Goal: Transaction & Acquisition: Purchase product/service

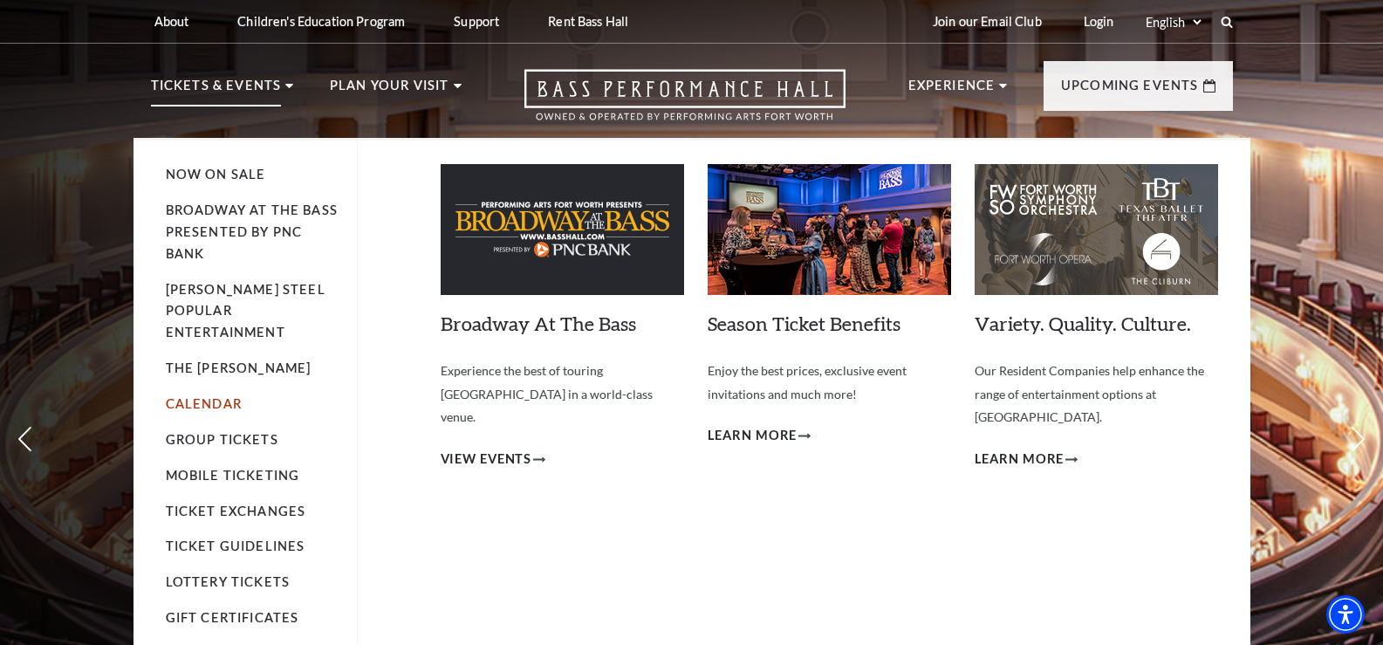
click at [206, 396] on link "Calendar" at bounding box center [204, 403] width 76 height 15
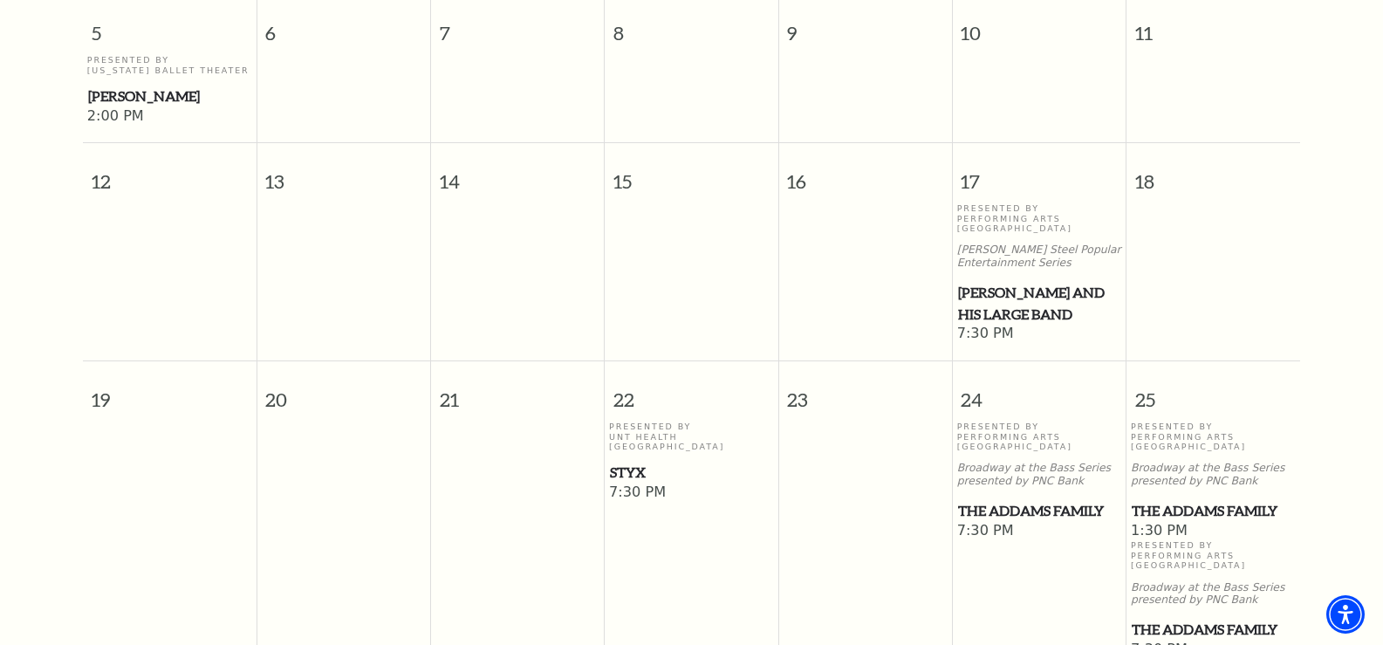
scroll to position [765, 0]
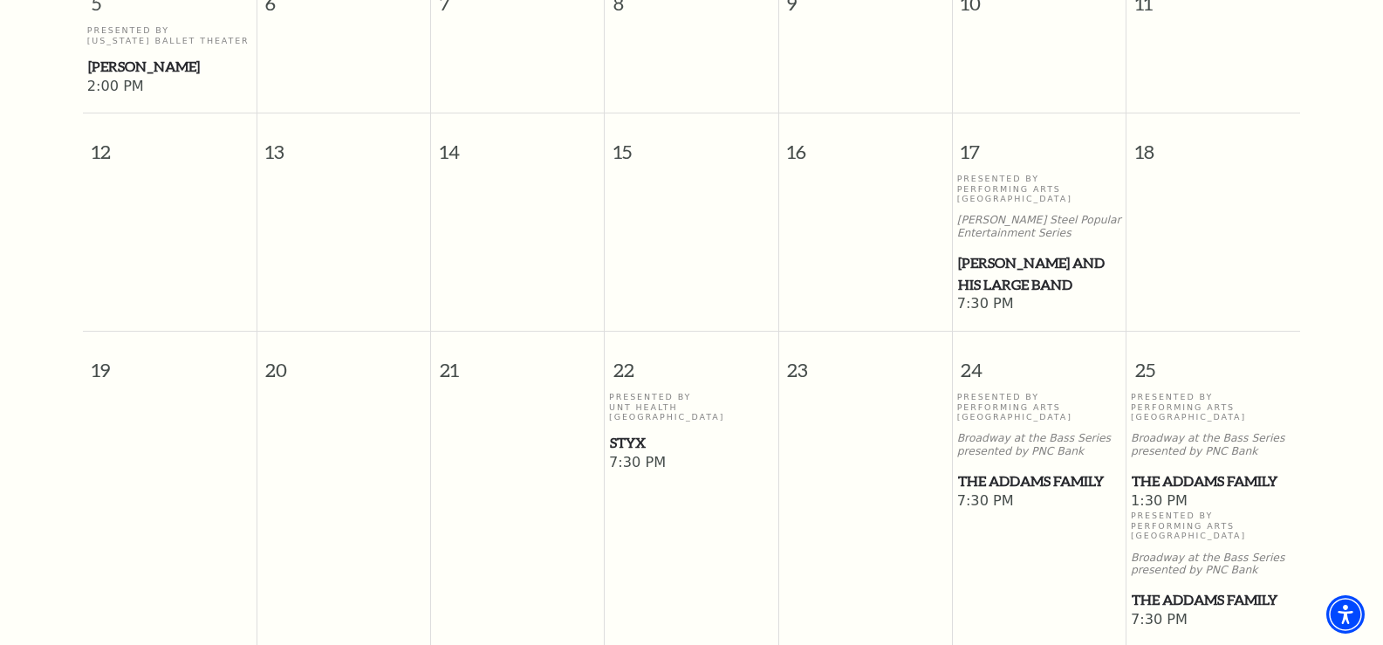
click at [638, 432] on span "Styx" at bounding box center [691, 443] width 163 height 22
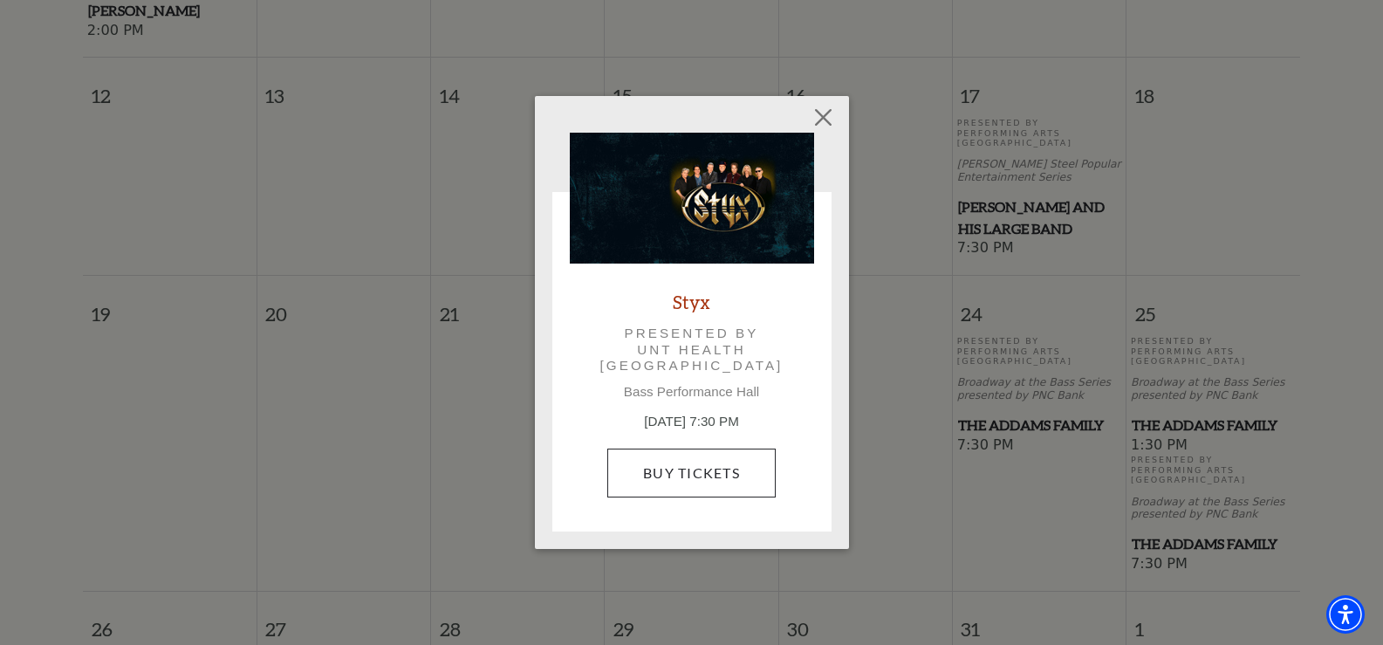
scroll to position [852, 0]
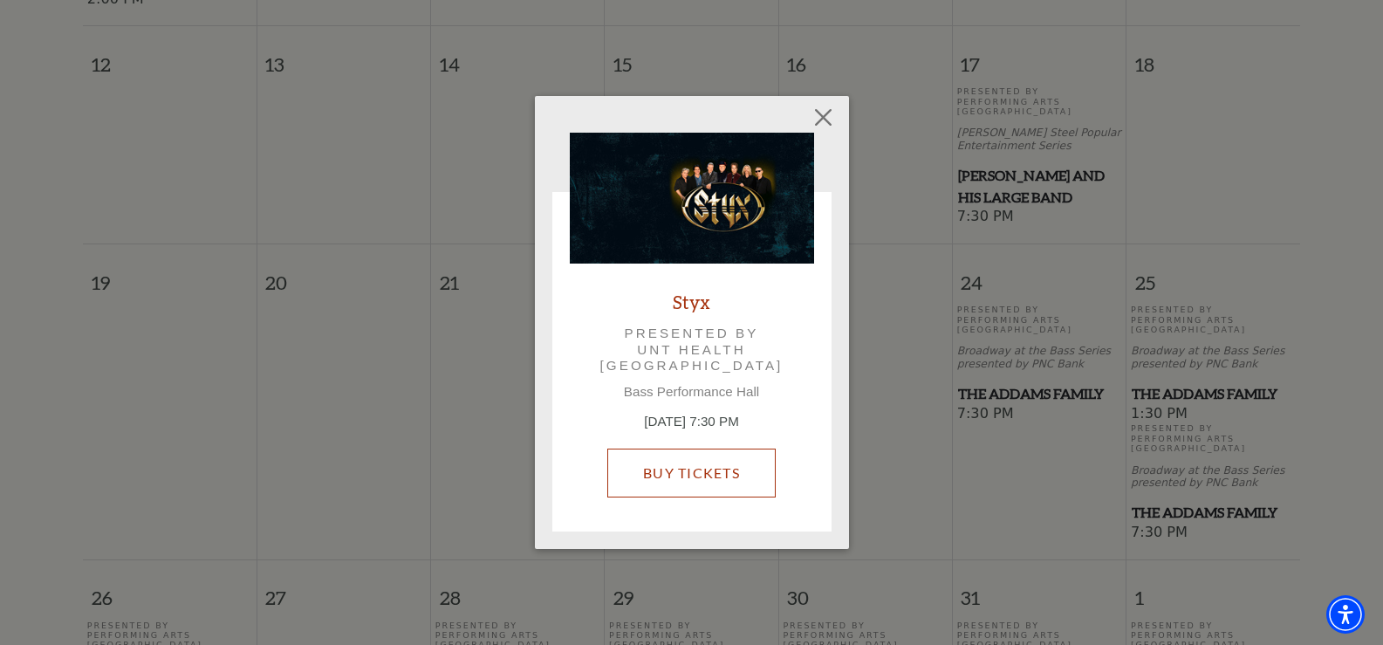
click at [658, 468] on link "Buy Tickets" at bounding box center [691, 472] width 168 height 49
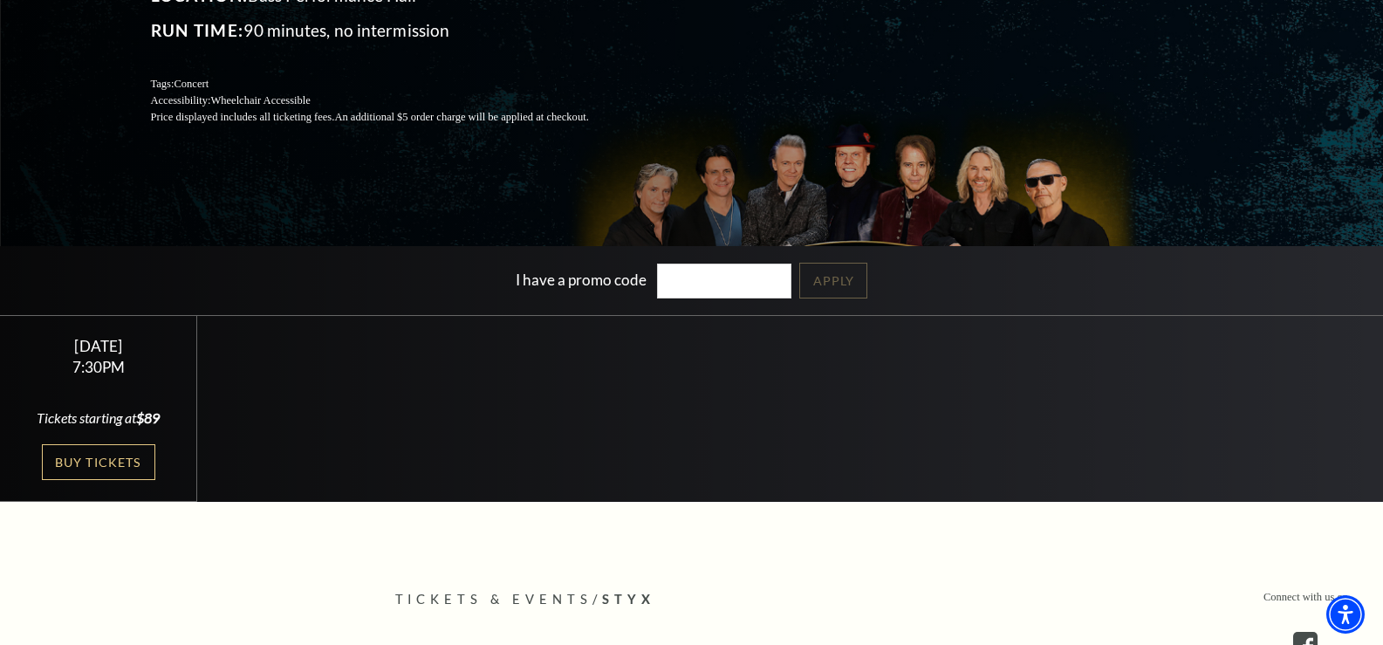
scroll to position [349, 0]
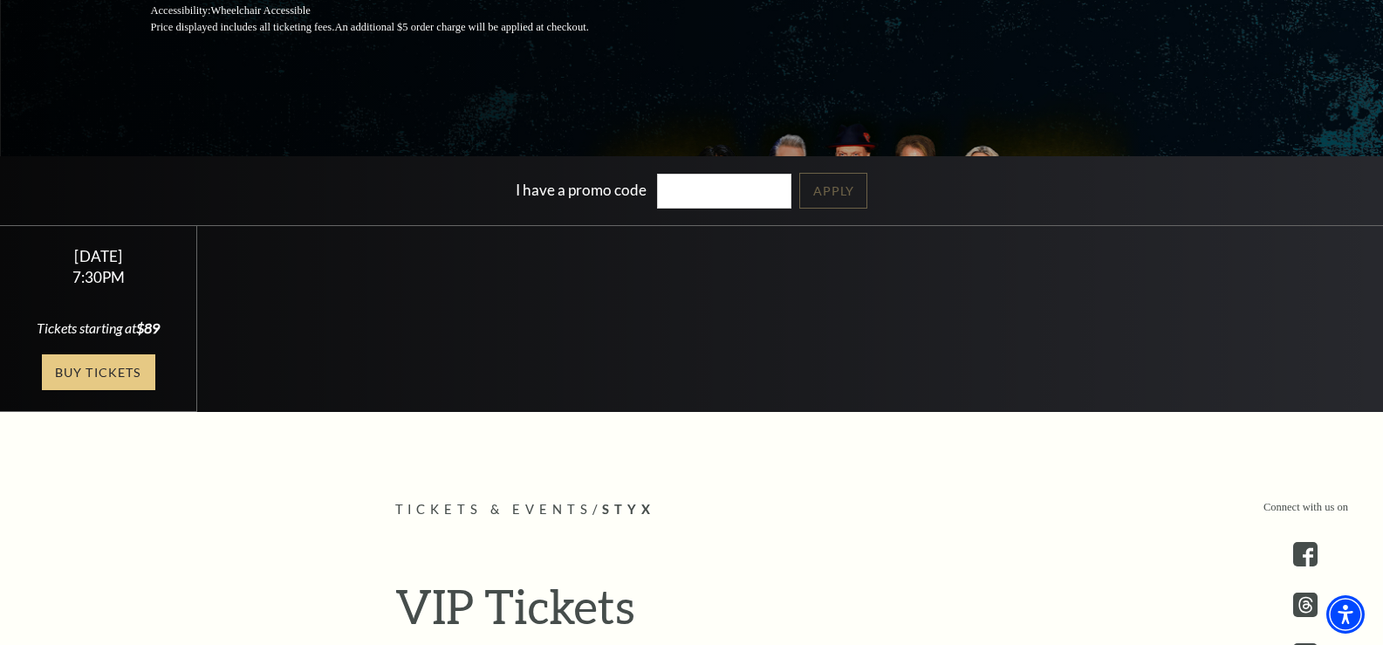
click at [111, 390] on link "Buy Tickets" at bounding box center [98, 372] width 113 height 36
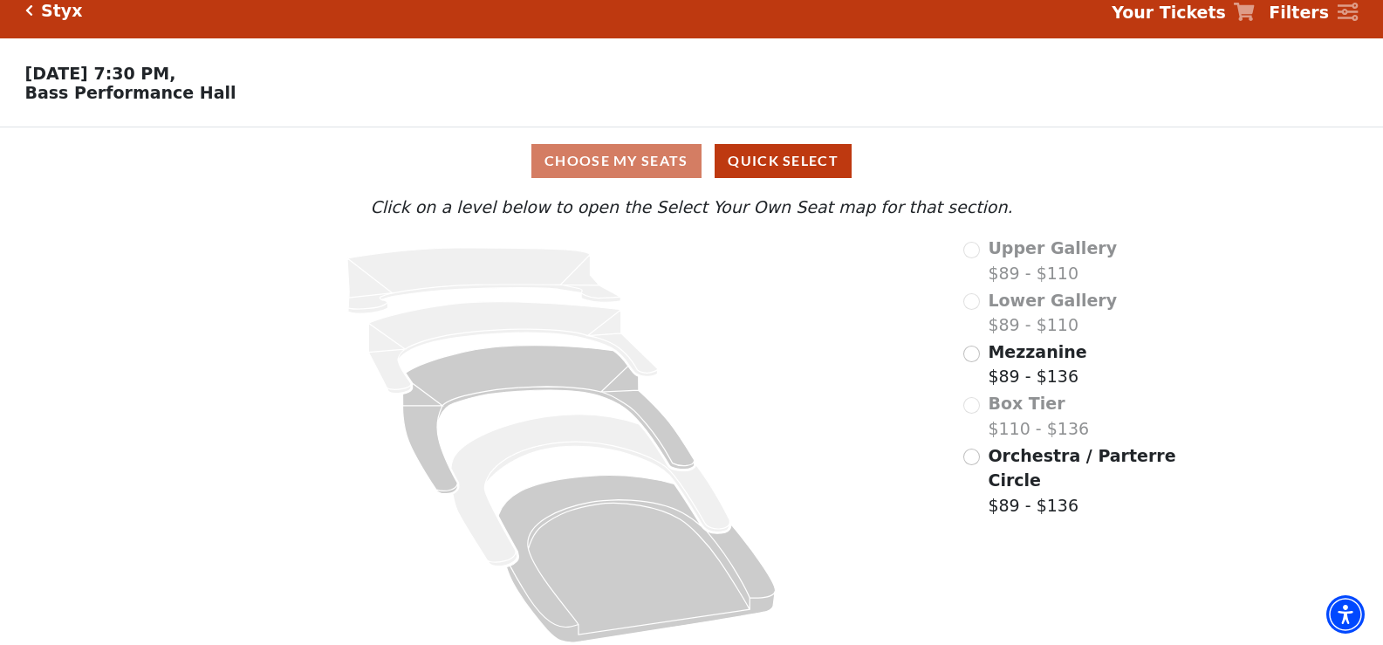
scroll to position [34, 0]
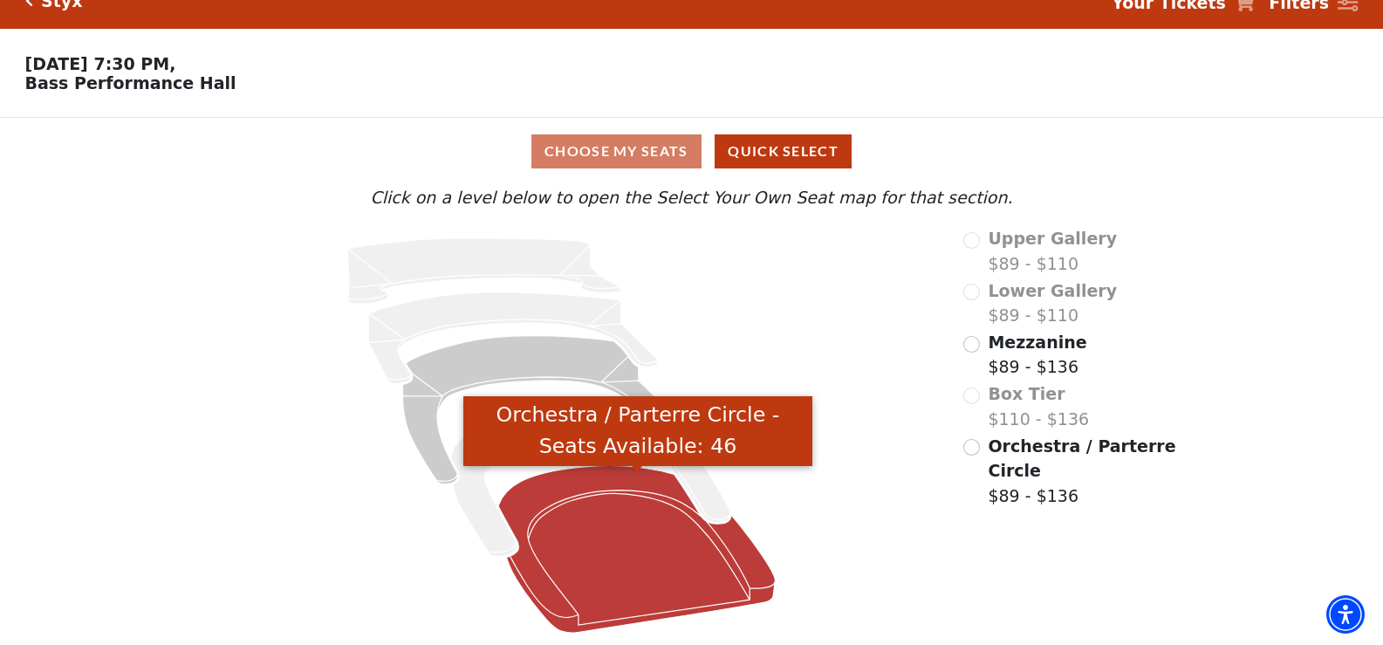
click at [609, 527] on icon "Orchestra / Parterre Circle - Seats Available: 46" at bounding box center [637, 550] width 277 height 168
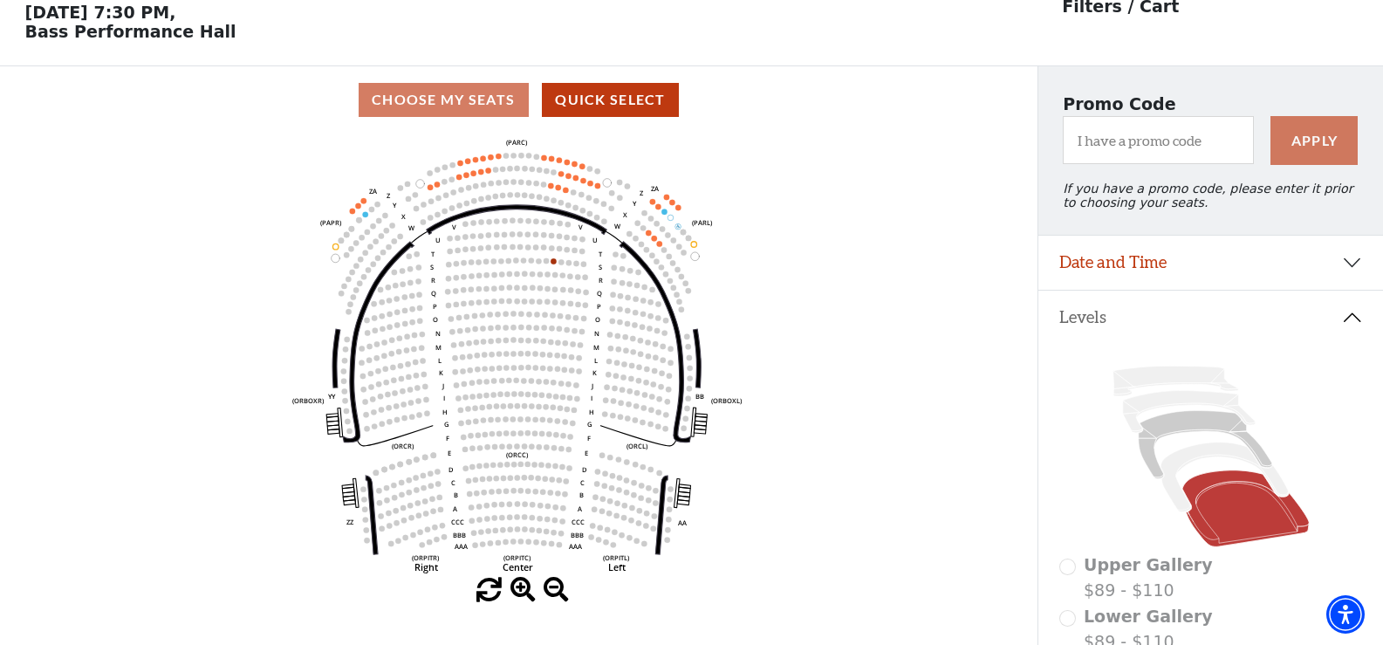
scroll to position [81, 0]
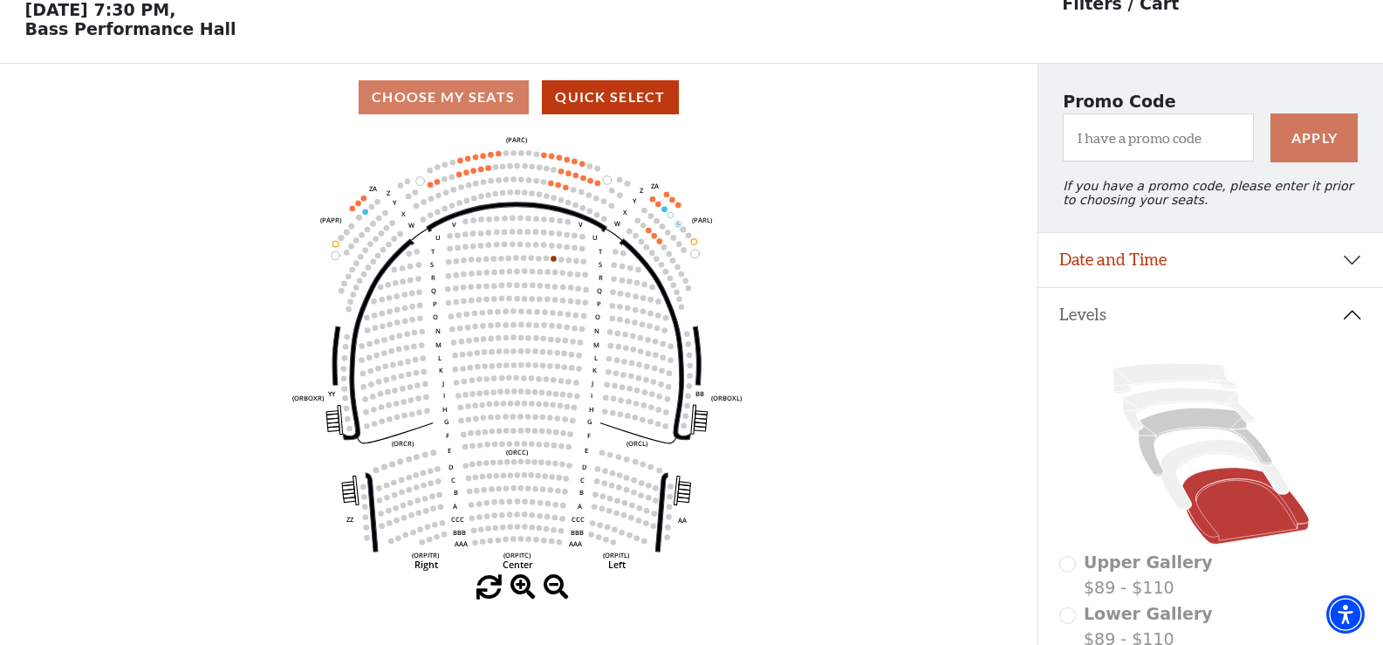
click at [539, 489] on icon "Left (ORPITL) Right (ORPITR) Center (ORPITC) ZZ AA YY BB ZA ZA (ORCL) (ORCR) (O…" at bounding box center [518, 353] width 934 height 444
click at [1147, 623] on span "Lower Gallery" at bounding box center [1148, 613] width 129 height 19
click at [447, 413] on text "H" at bounding box center [445, 408] width 5 height 9
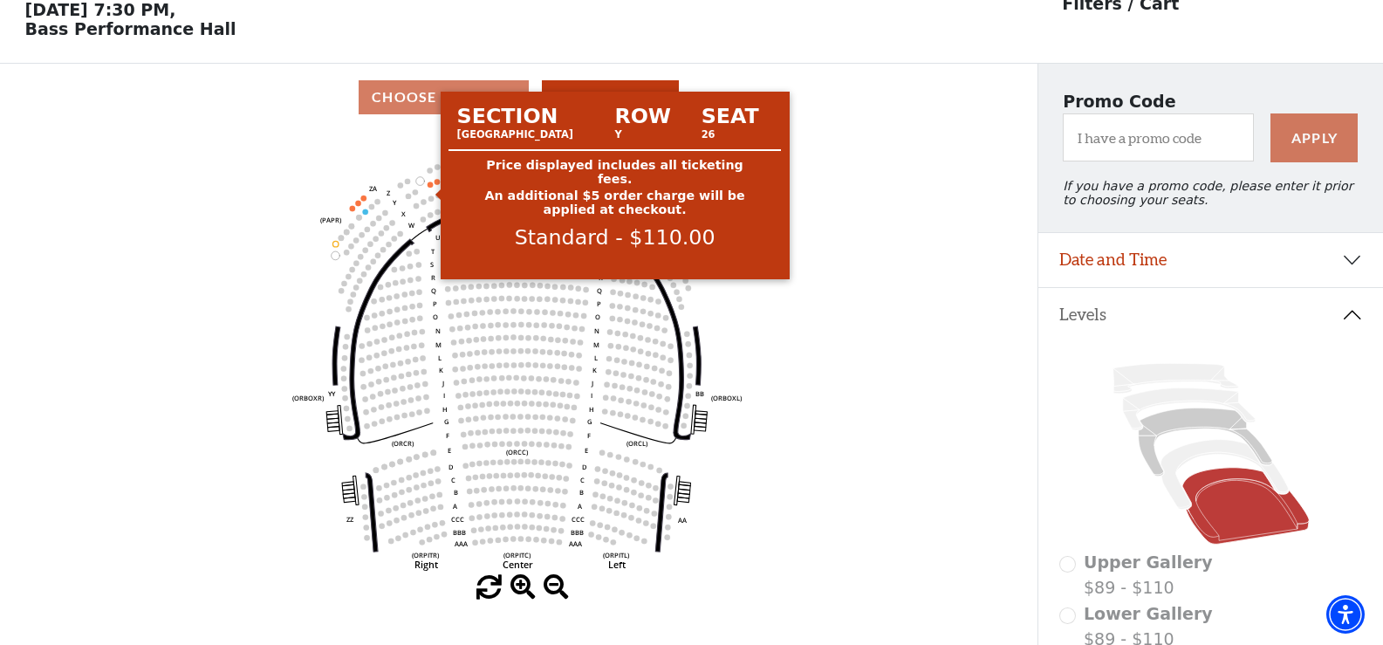
click at [430, 187] on circle at bounding box center [430, 183] width 5 height 5
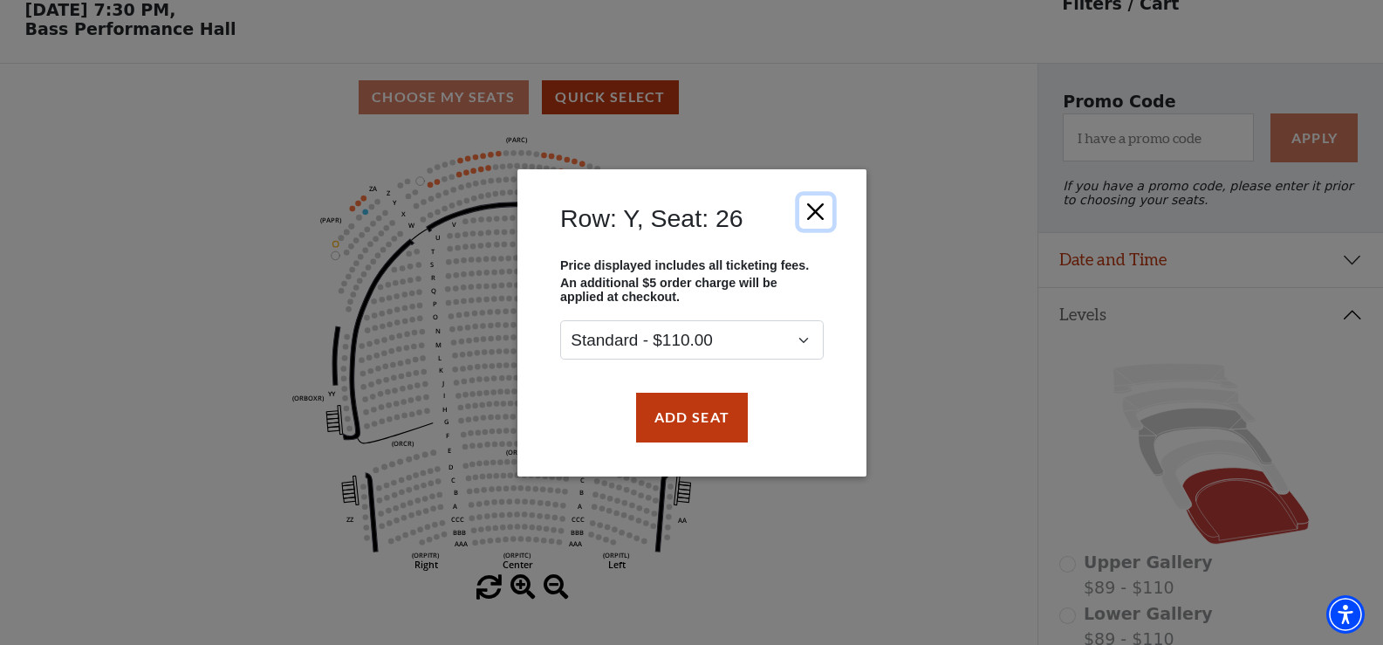
click at [816, 207] on button "Close" at bounding box center [814, 211] width 33 height 33
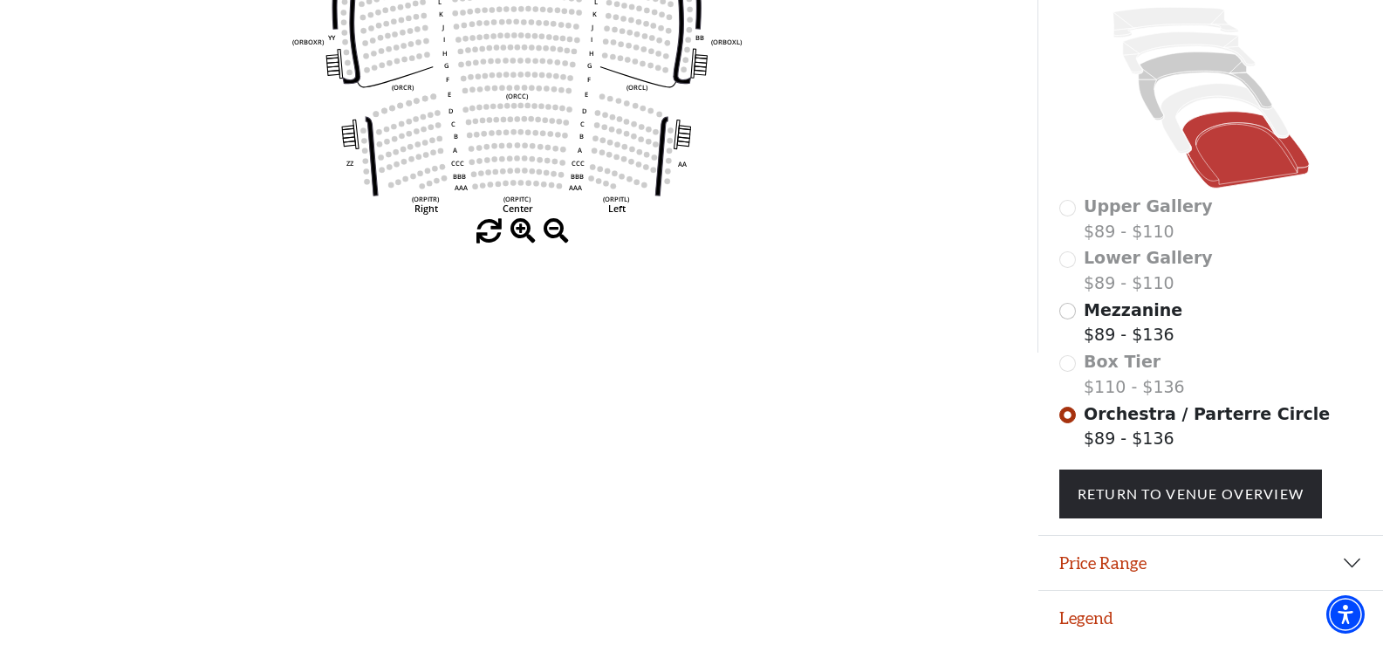
scroll to position [449, 0]
click at [1064, 311] on input "Mezzanine$89 - $136\a" at bounding box center [1067, 311] width 17 height 17
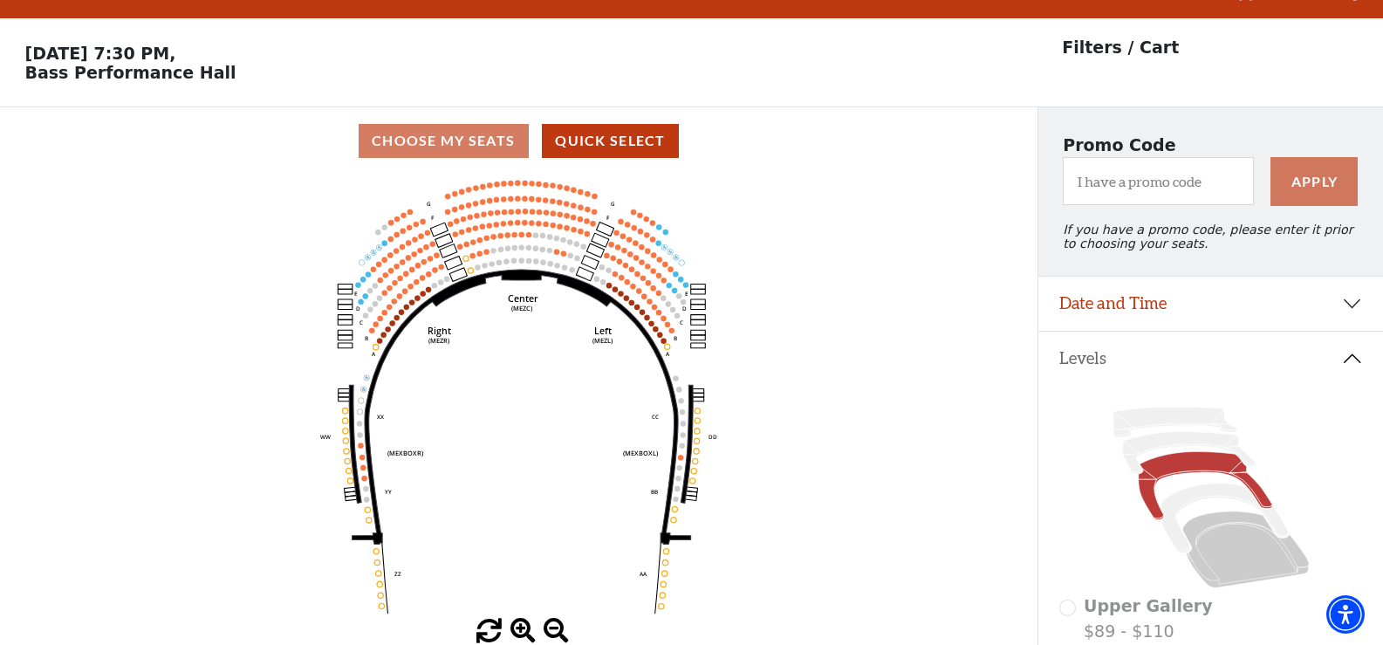
scroll to position [0, 0]
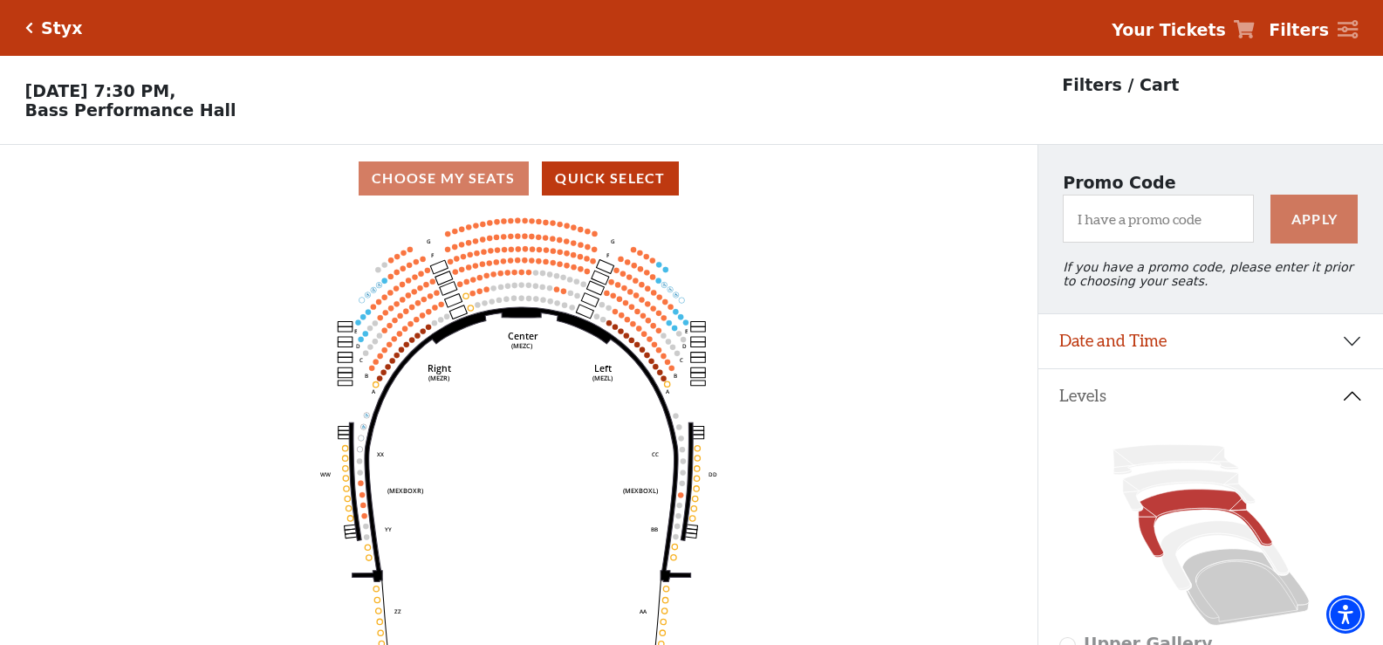
click at [607, 327] on icon "Center (MEZC) Right (MEZR) Left (MEZL) (MEXBOXR) (MEXBOXL) XX WW CC DD YY BB ZZ…" at bounding box center [518, 434] width 934 height 444
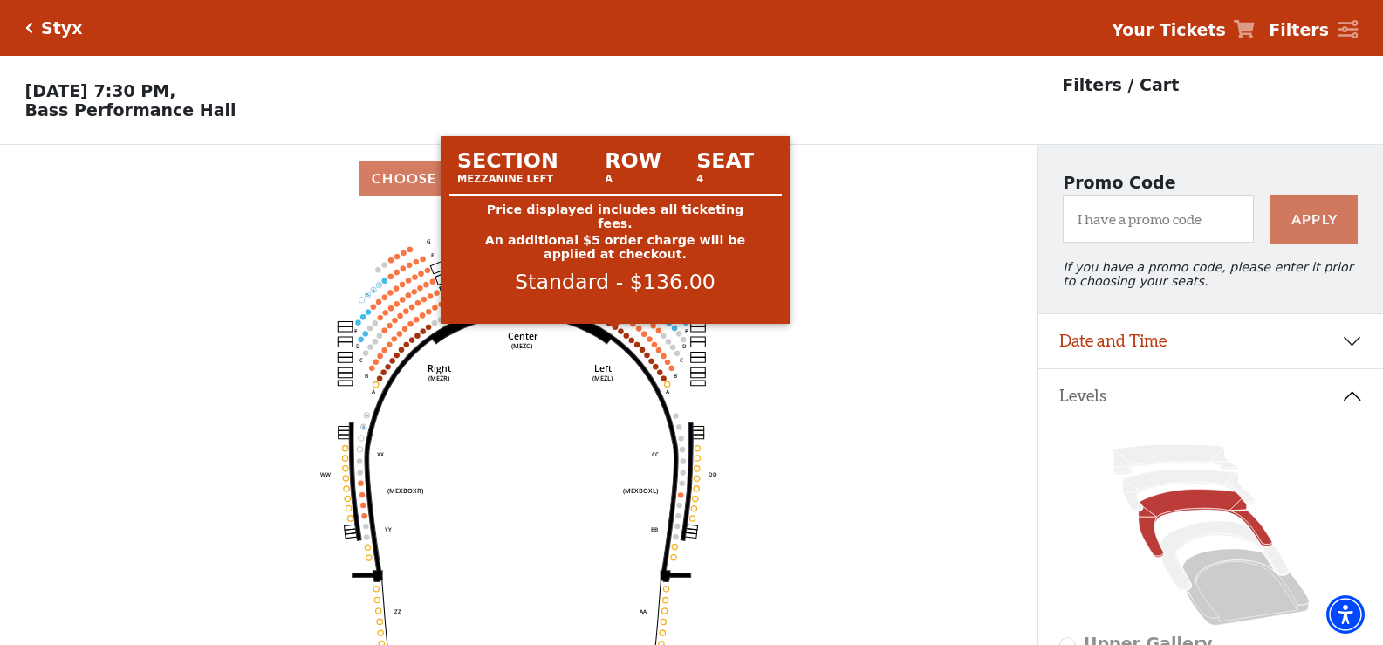
click at [616, 329] on circle at bounding box center [614, 326] width 5 height 5
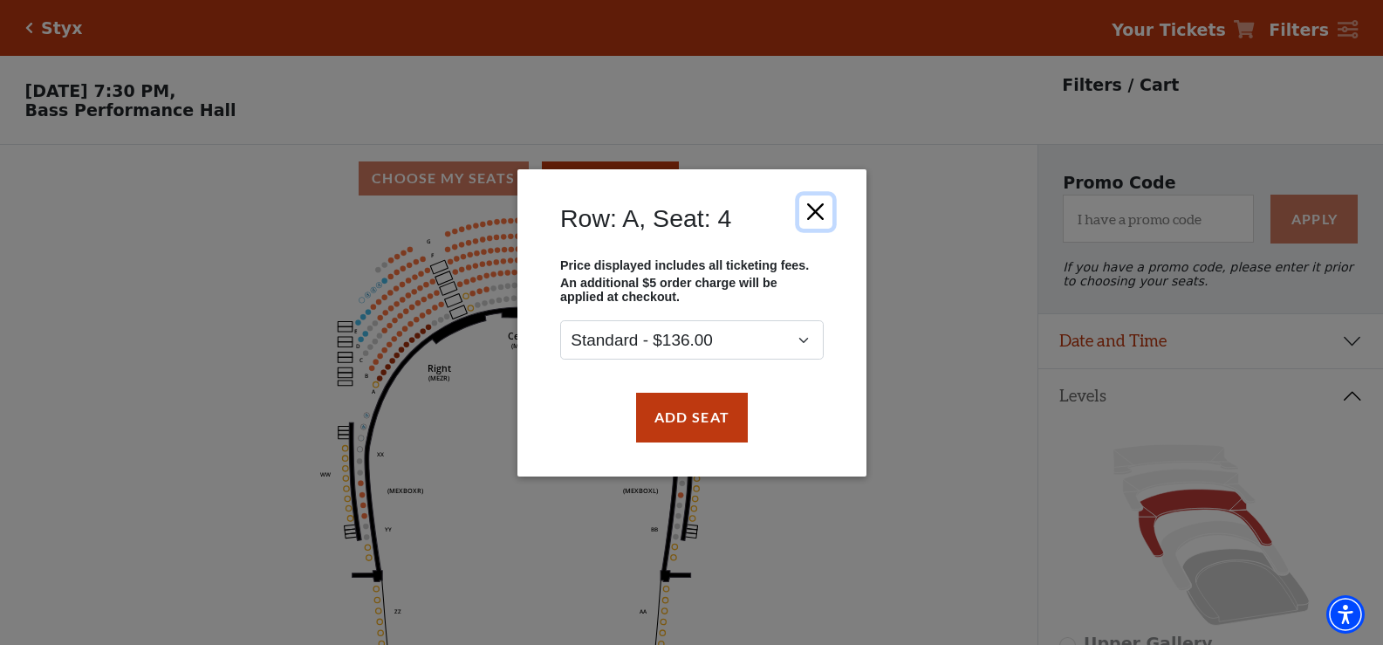
click at [819, 210] on button "Close" at bounding box center [814, 211] width 33 height 33
